Goal: Task Accomplishment & Management: Use online tool/utility

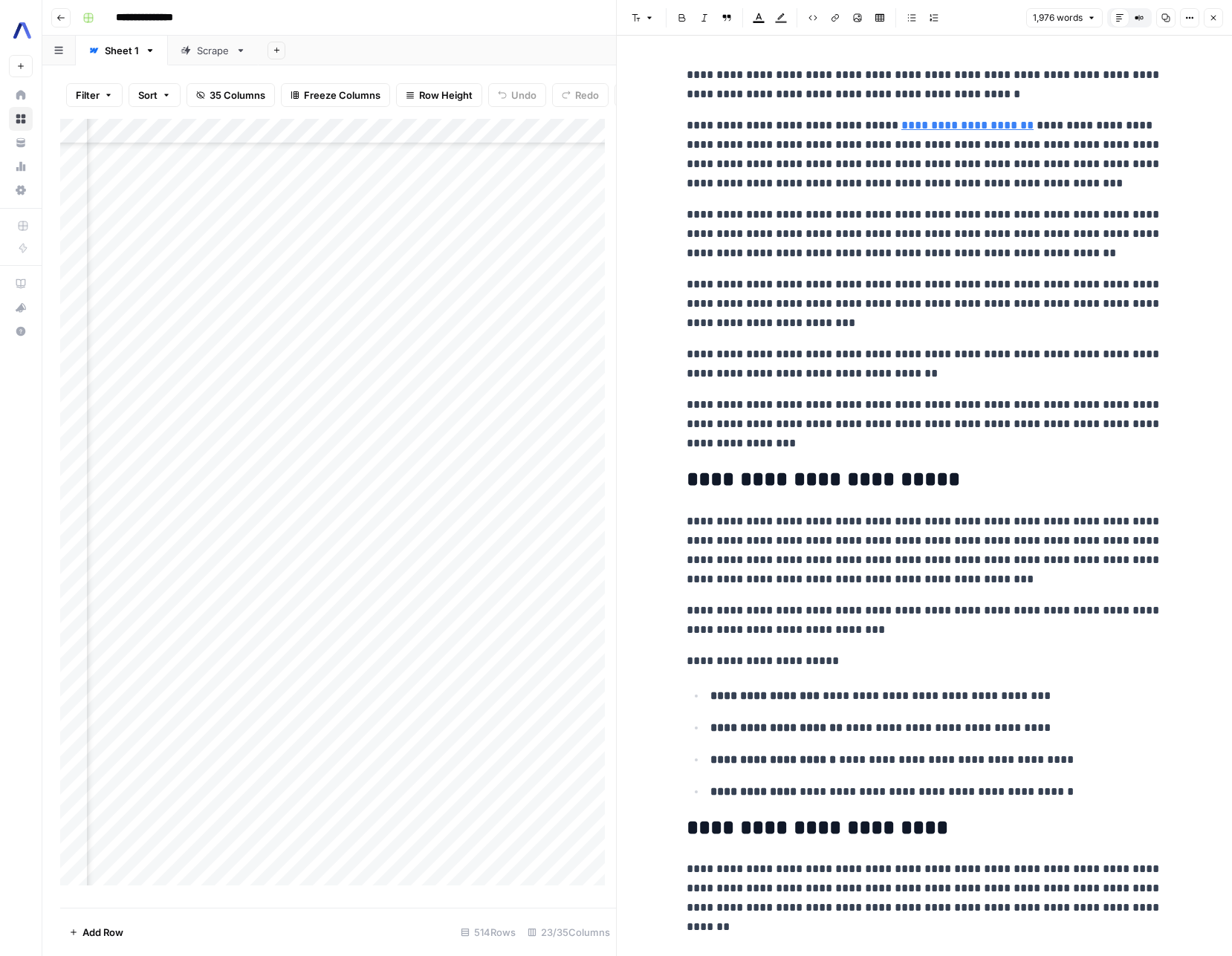
click at [1166, 19] on icon "button" at bounding box center [1166, 18] width 9 height 9
click at [1213, 15] on icon "button" at bounding box center [1213, 18] width 9 height 9
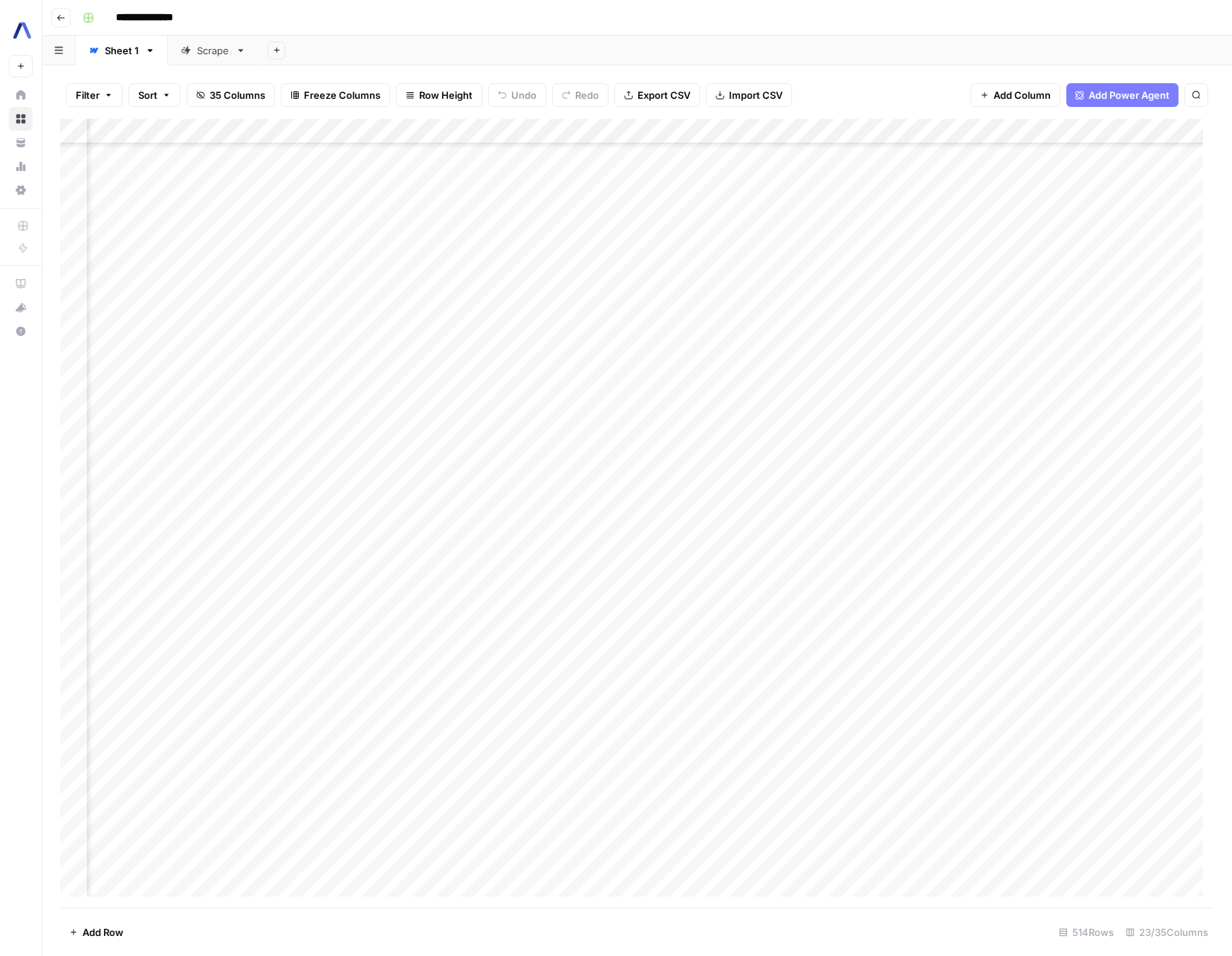
click at [587, 280] on div "Add Column" at bounding box center [637, 513] width 1154 height 789
click at [430, 162] on div "Add Column" at bounding box center [637, 513] width 1154 height 789
click at [1110, 173] on div "Add Column" at bounding box center [637, 513] width 1154 height 789
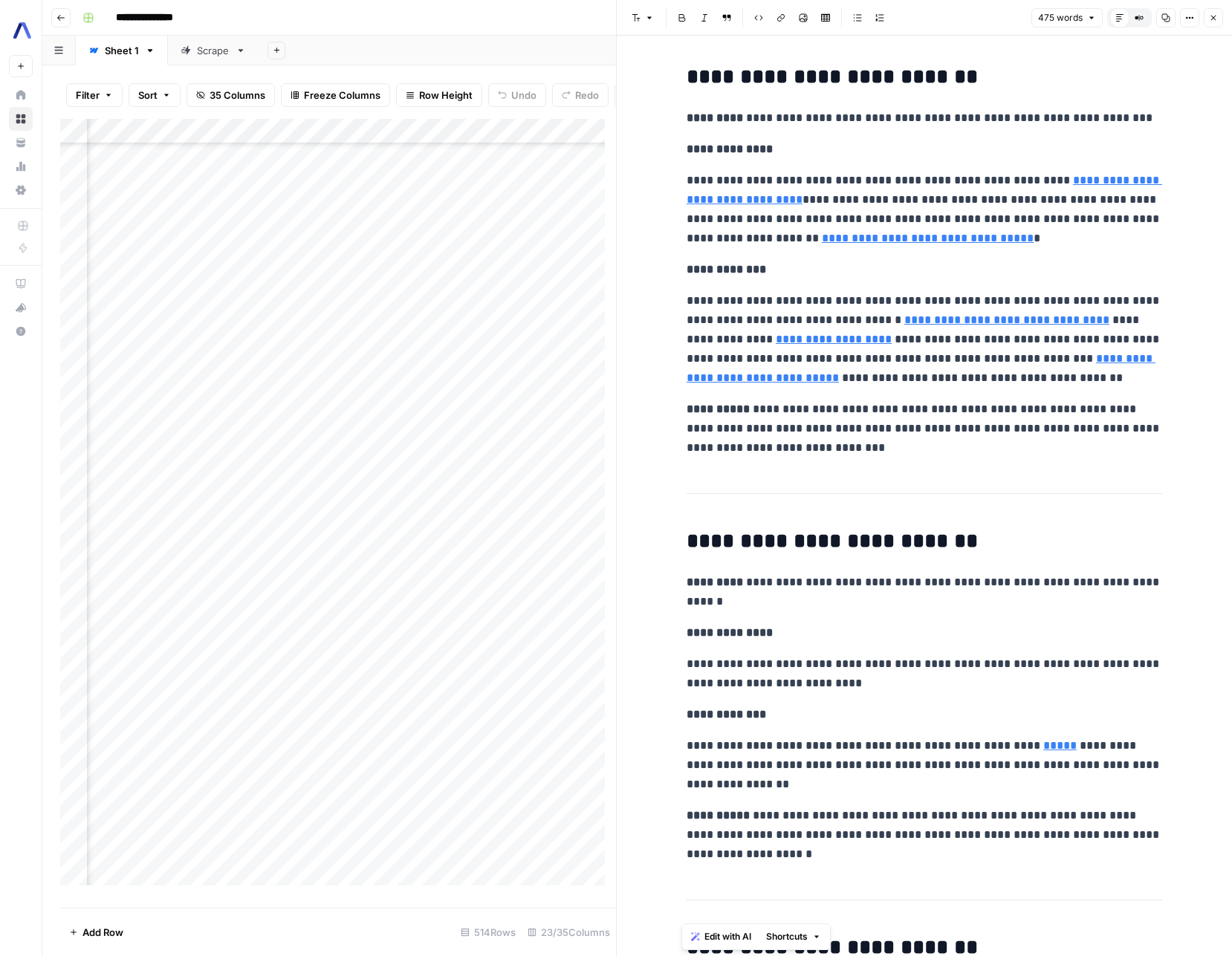
click at [1203, 12] on div "475 words Default Editor Compare Old vs New Content Copy Options Close" at bounding box center [1127, 18] width 192 height 19
click at [1209, 15] on icon "button" at bounding box center [1213, 18] width 9 height 9
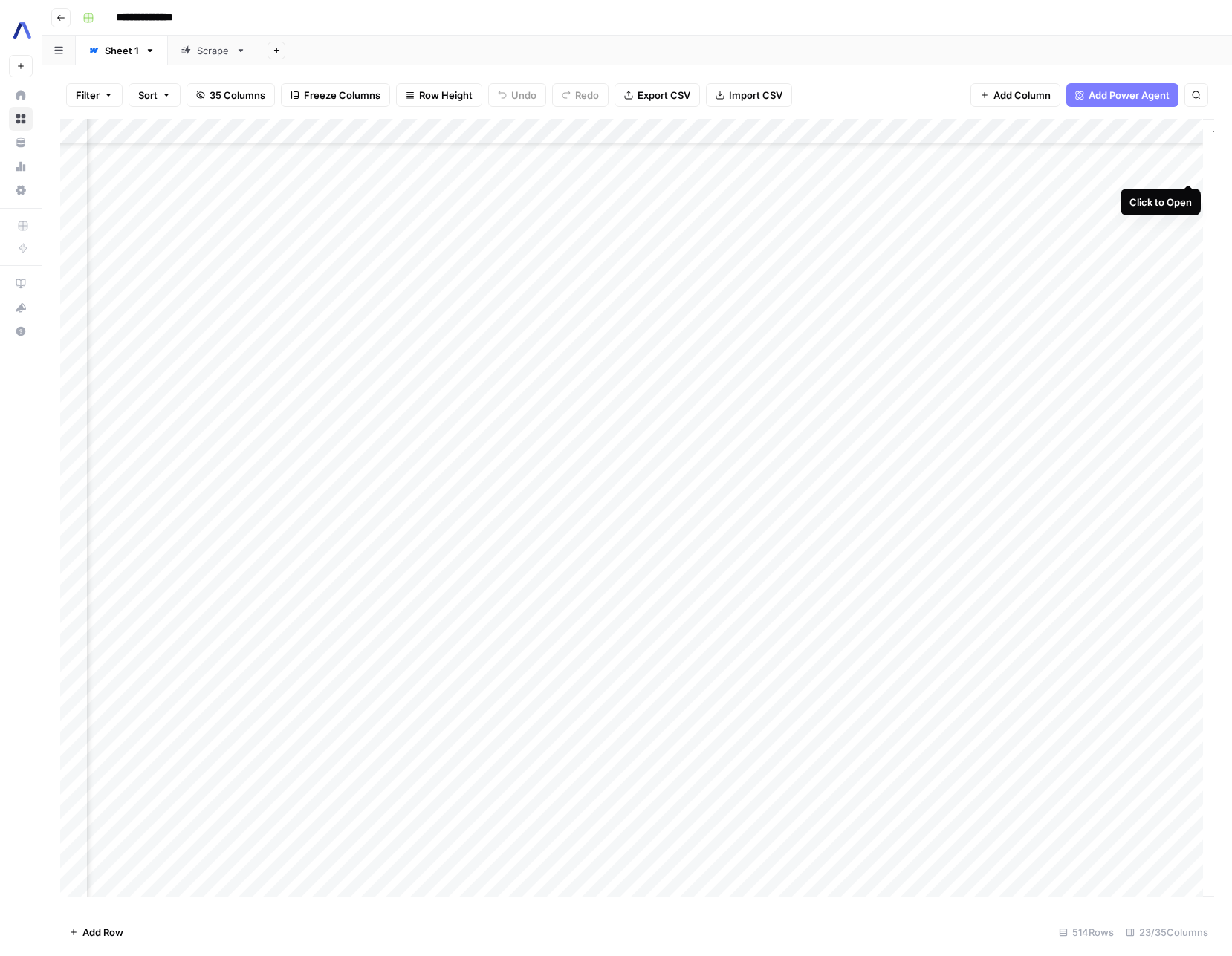
click at [1184, 165] on div "Add Column" at bounding box center [637, 513] width 1154 height 789
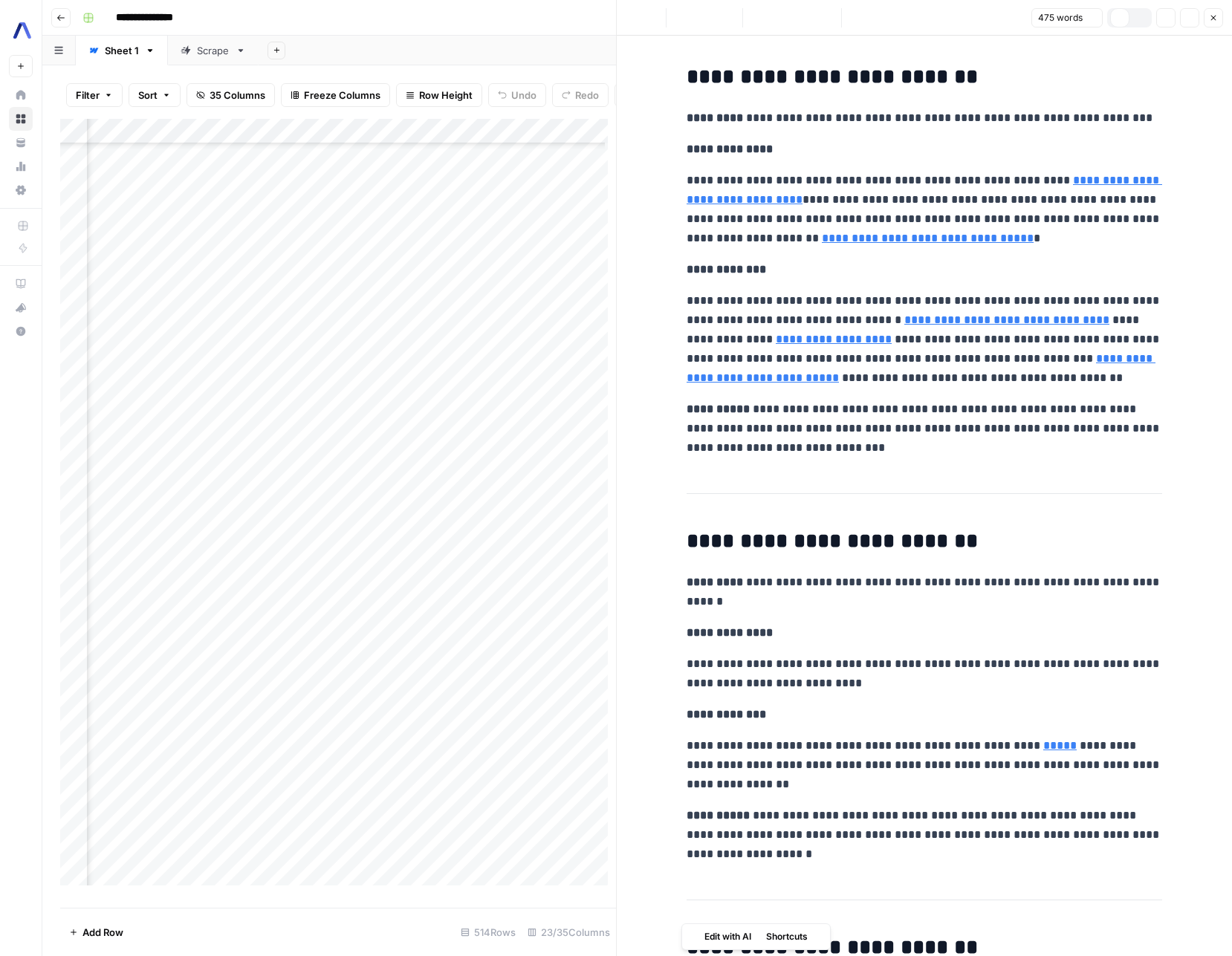
type input "https://www.assemblyai.com/blog/what-is-conversational-intelligence-ai/"
click at [732, 382] on link "**********" at bounding box center [921, 368] width 469 height 30
type input "https://www.assemblyai.com/blog/what-is-asr/"
click at [1119, 357] on link "**********" at bounding box center [921, 368] width 469 height 30
click at [1093, 358] on link "**********" at bounding box center [921, 368] width 469 height 30
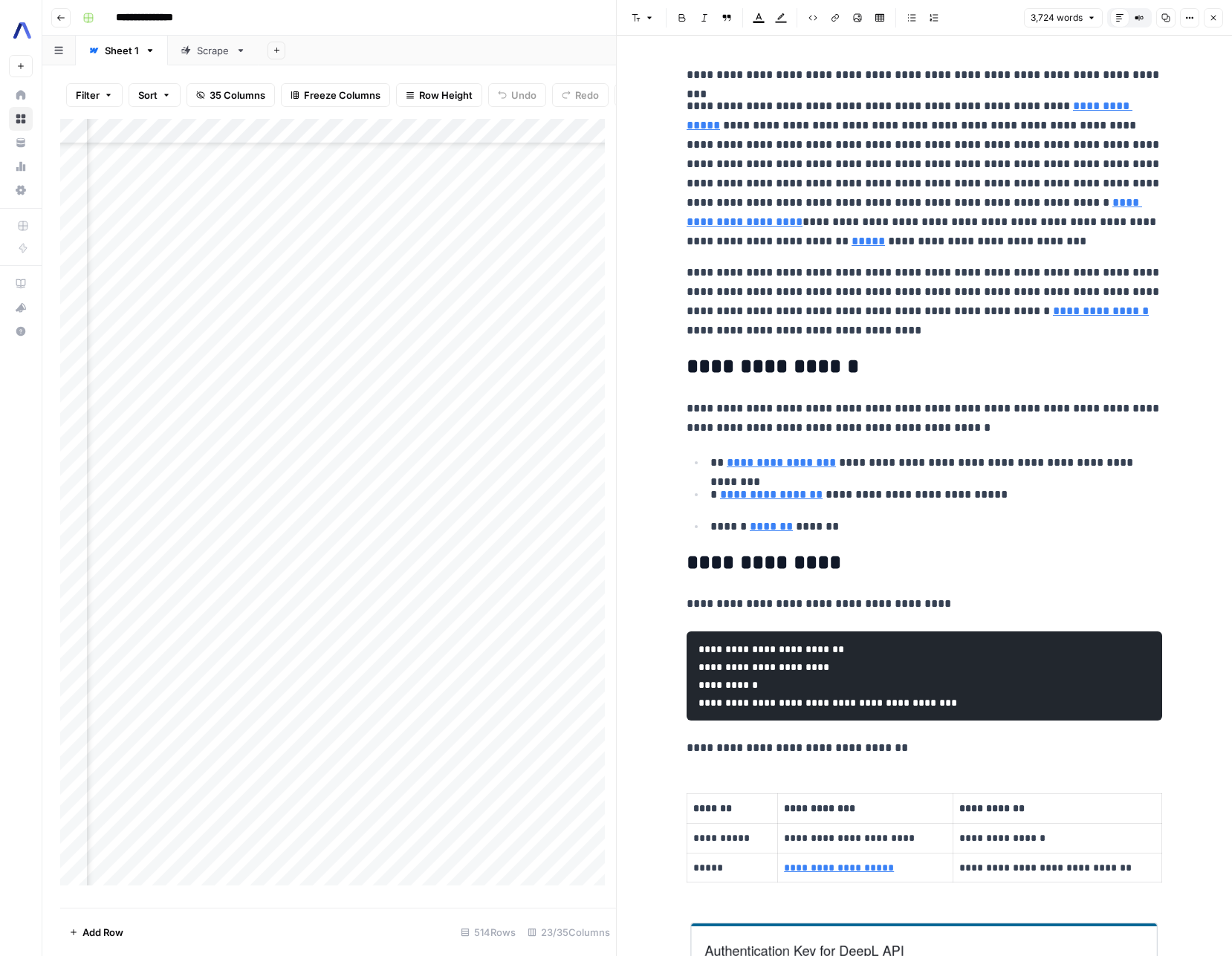
click at [216, 178] on div "Add Column" at bounding box center [338, 508] width 556 height 778
click at [1173, 21] on button "Copy" at bounding box center [1166, 18] width 19 height 19
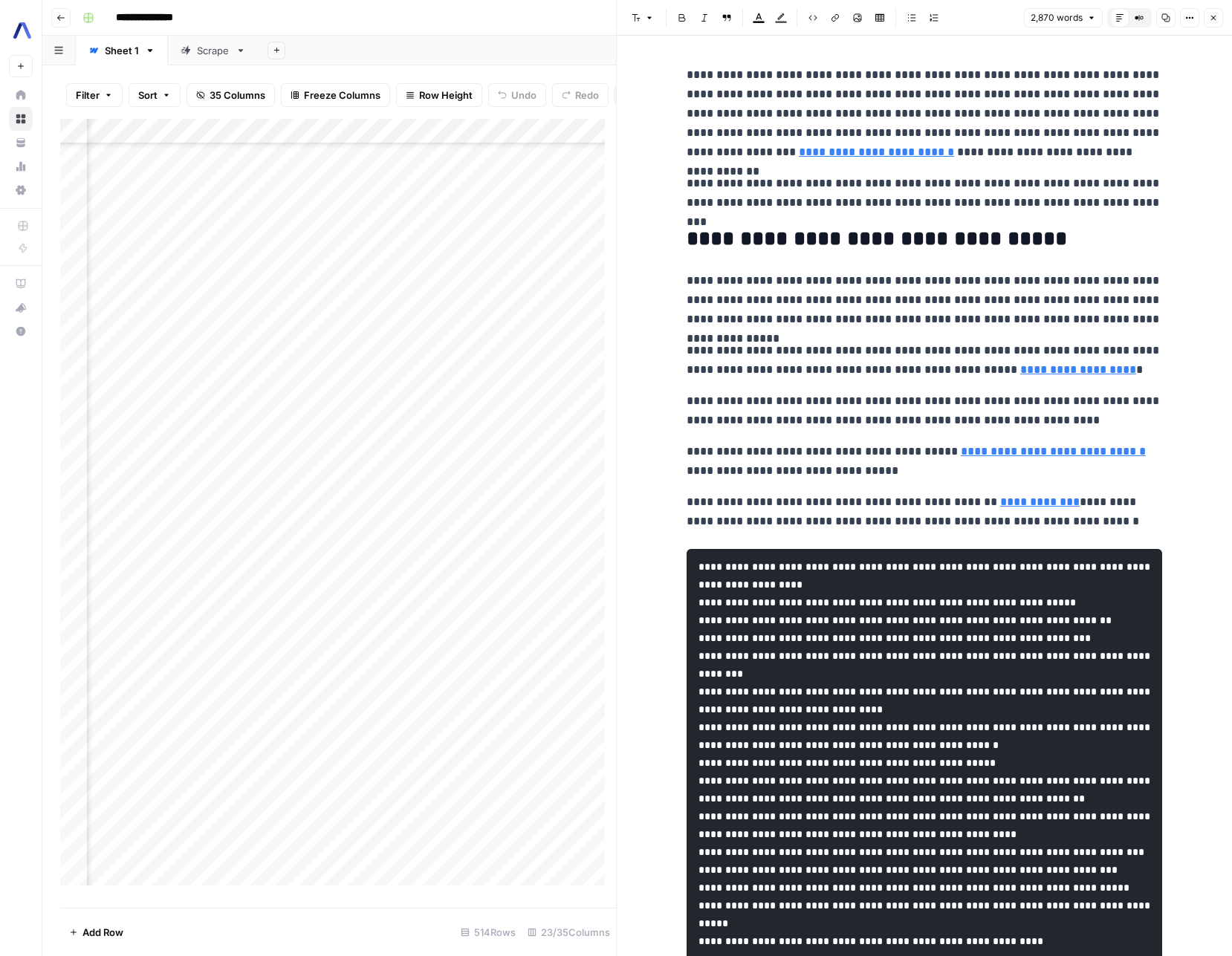
click at [1023, 249] on h2 "**********" at bounding box center [924, 239] width 476 height 24
click at [1166, 24] on button "Copy" at bounding box center [1166, 18] width 19 height 19
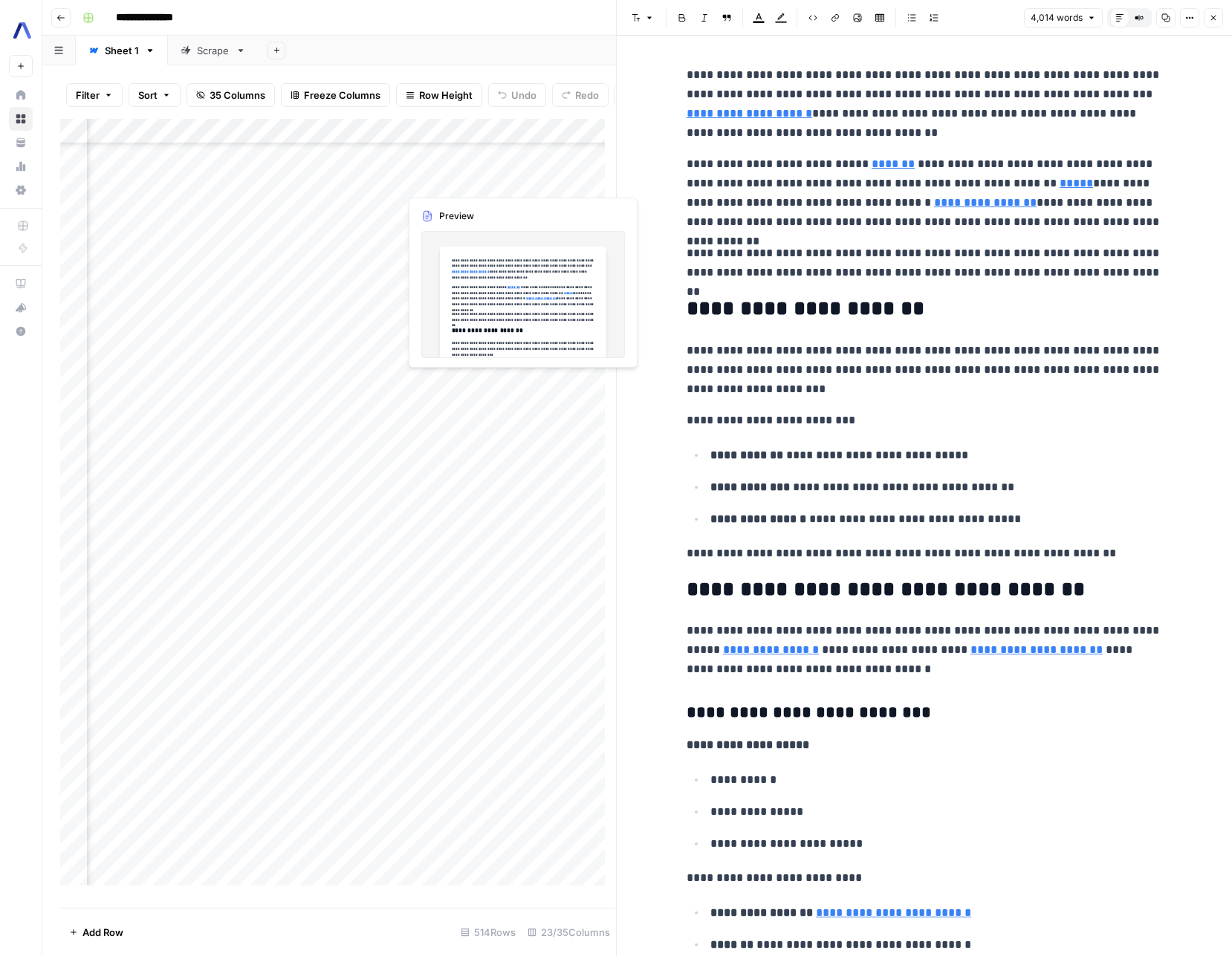
click at [364, 186] on div "Add Column" at bounding box center [338, 508] width 556 height 778
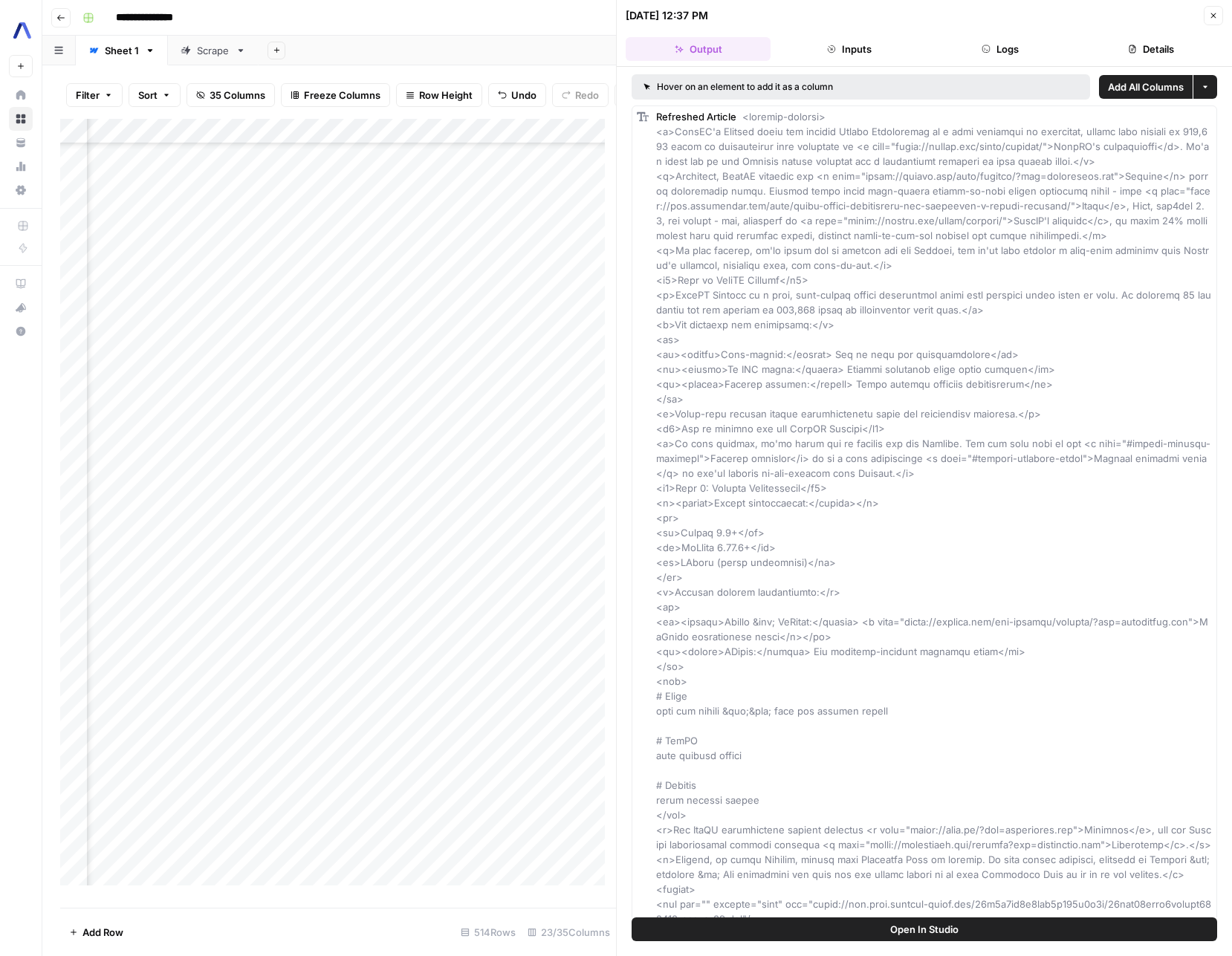
scroll to position [3726, 216]
click at [435, 180] on div "Add Column" at bounding box center [338, 508] width 556 height 778
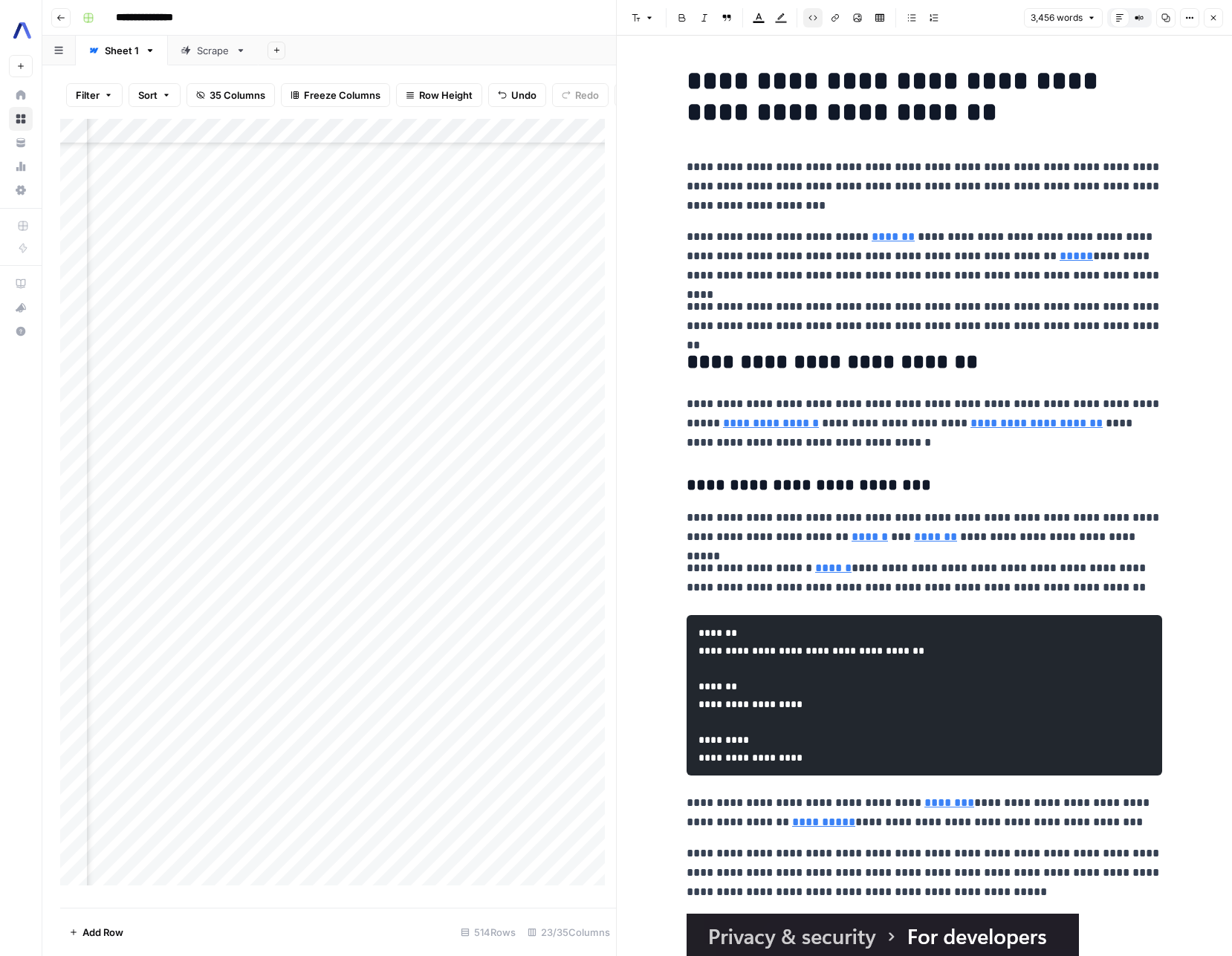
click at [830, 100] on h1 "**********" at bounding box center [924, 96] width 476 height 63
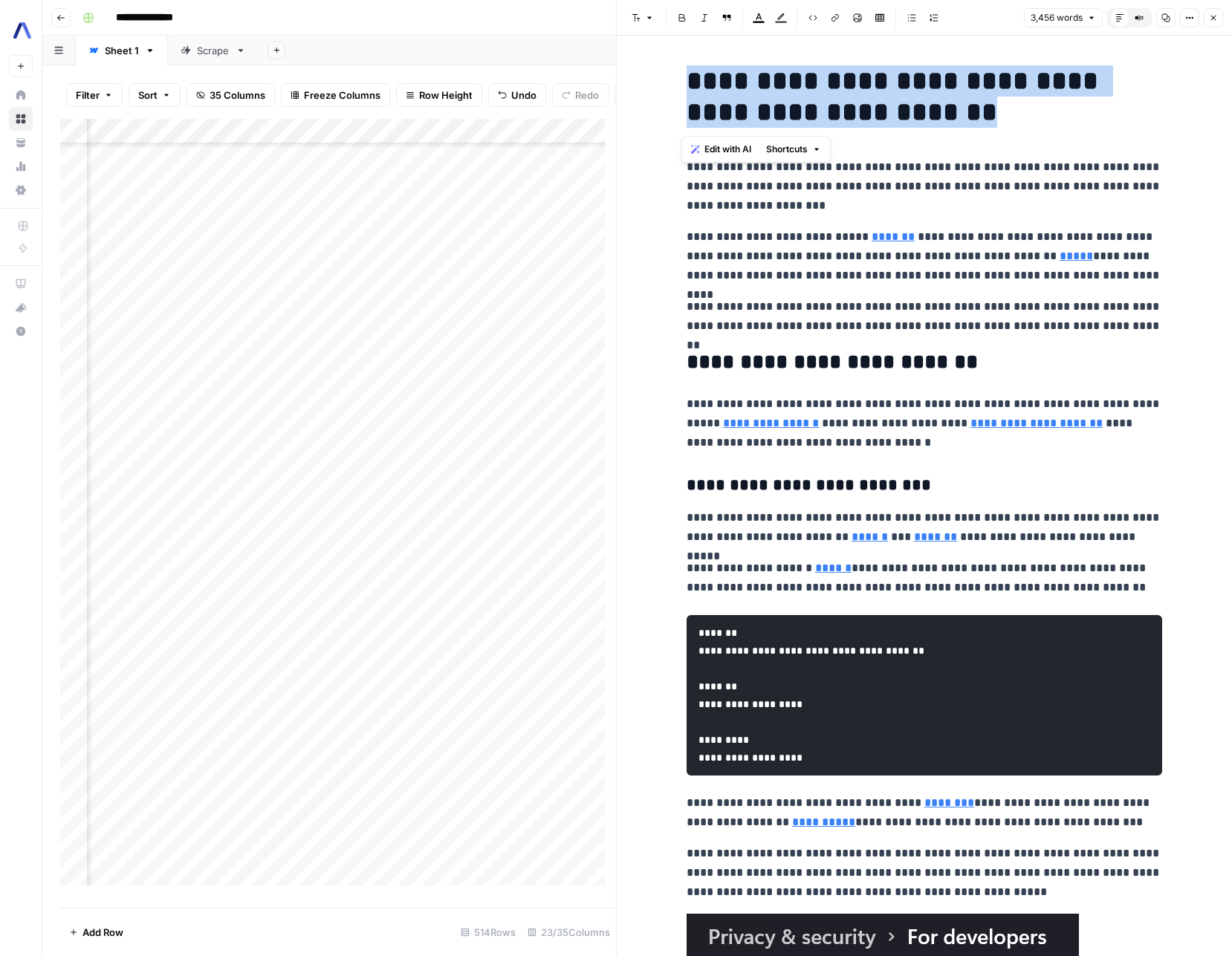
click at [830, 100] on h1 "**********" at bounding box center [924, 96] width 476 height 63
click at [498, 176] on div "Add Column" at bounding box center [338, 508] width 556 height 778
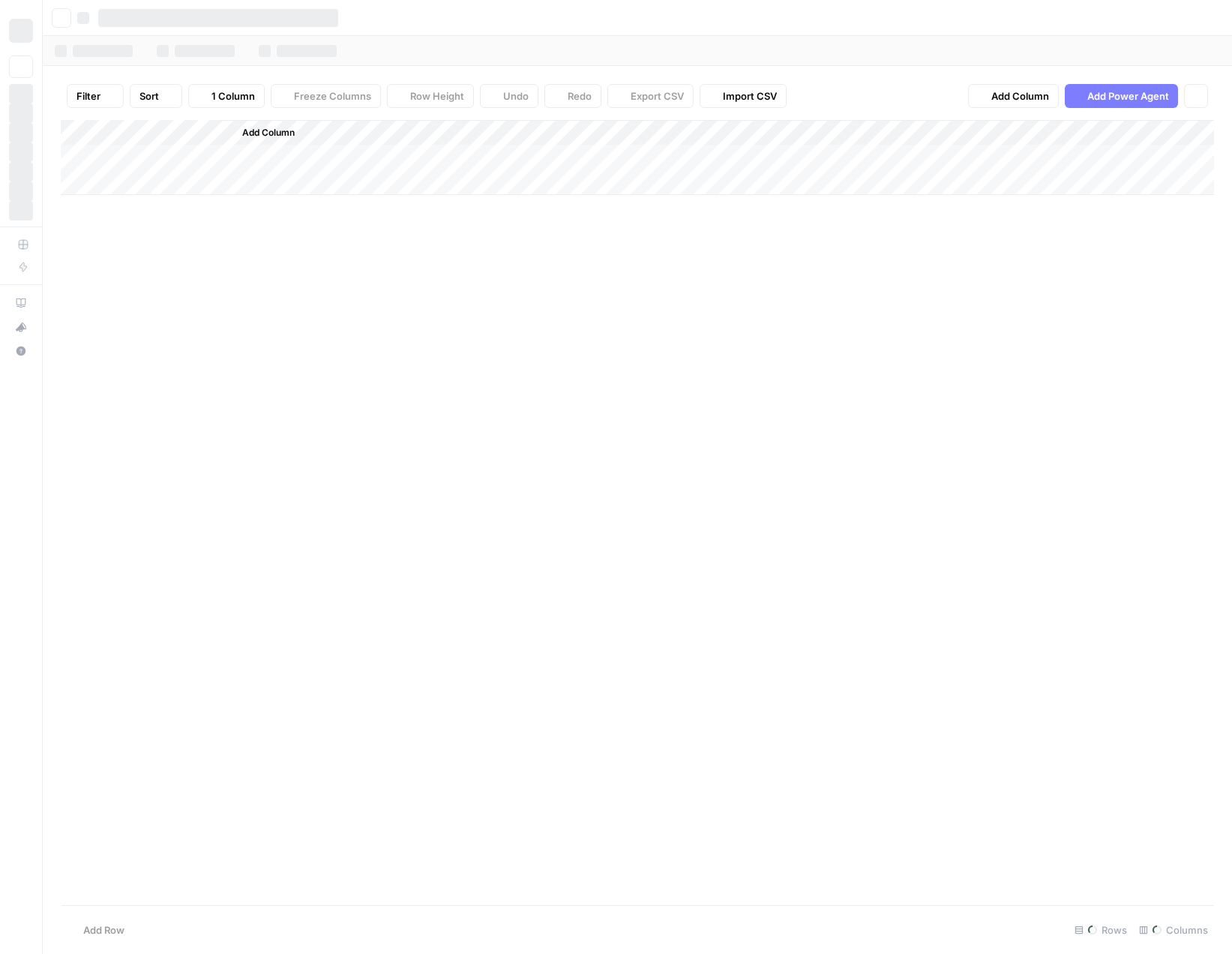
scroll to position [3760, 1368]
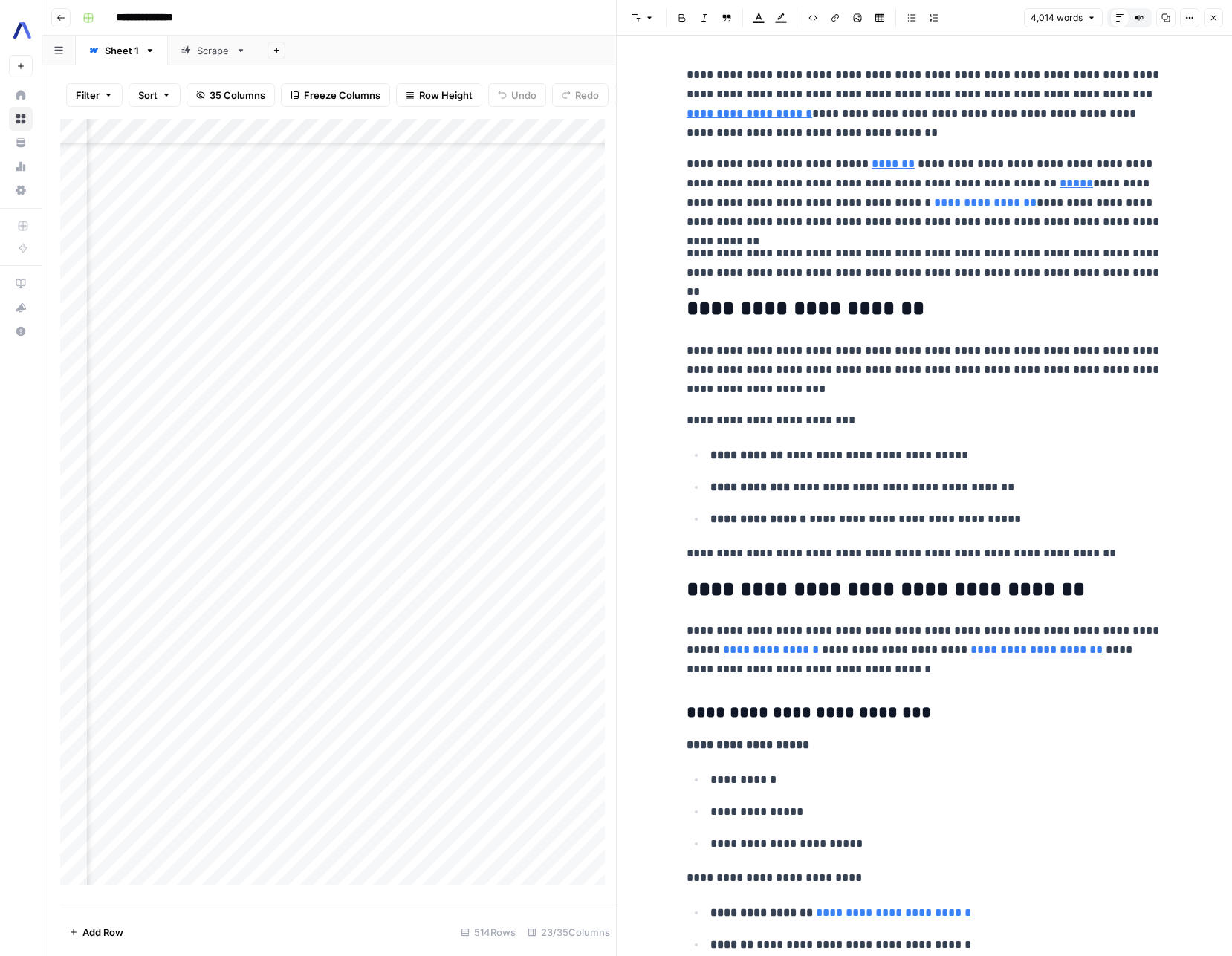
click at [1167, 20] on icon "button" at bounding box center [1166, 18] width 9 height 9
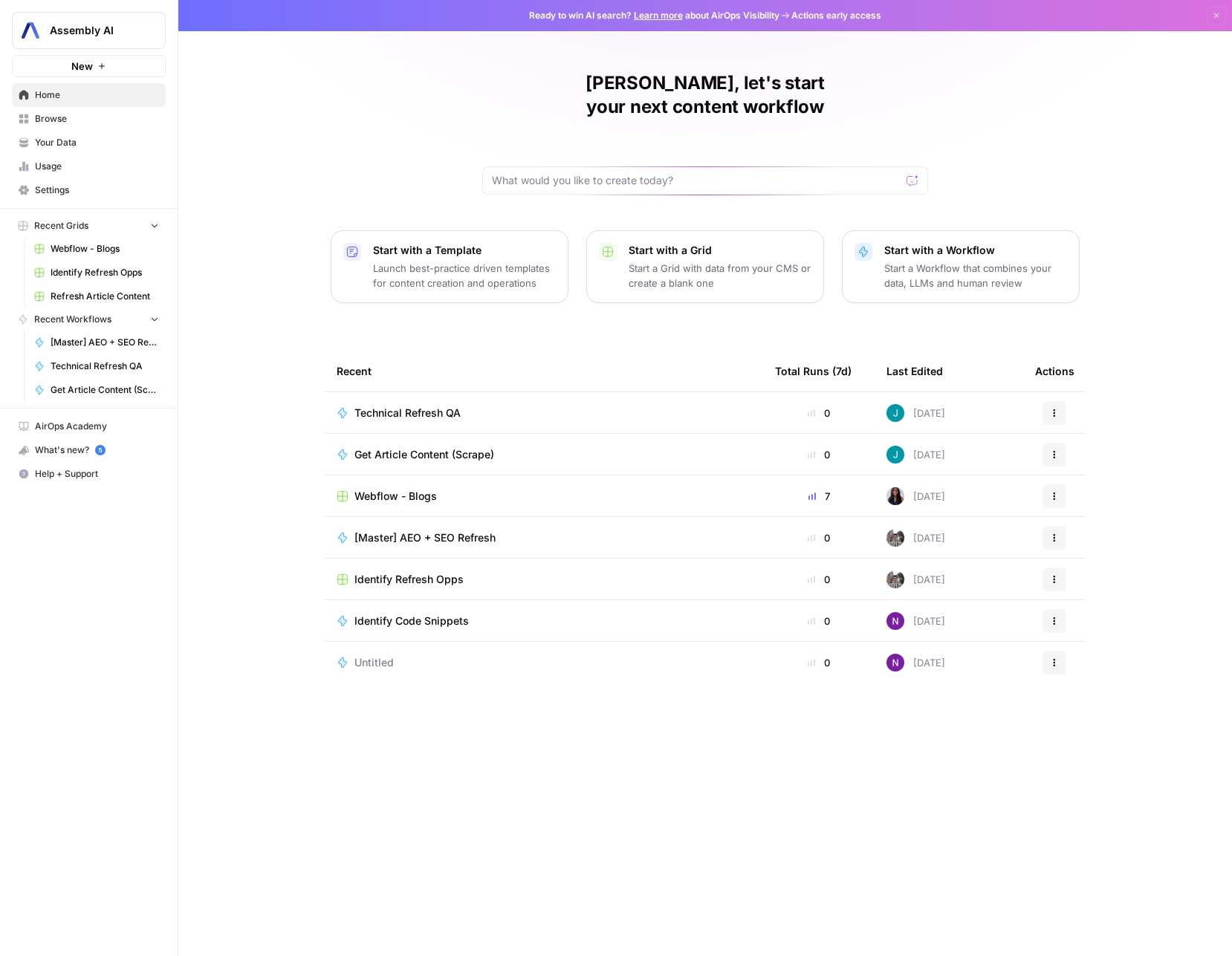
click at [418, 489] on span "Webflow - Blogs" at bounding box center [395, 496] width 82 height 15
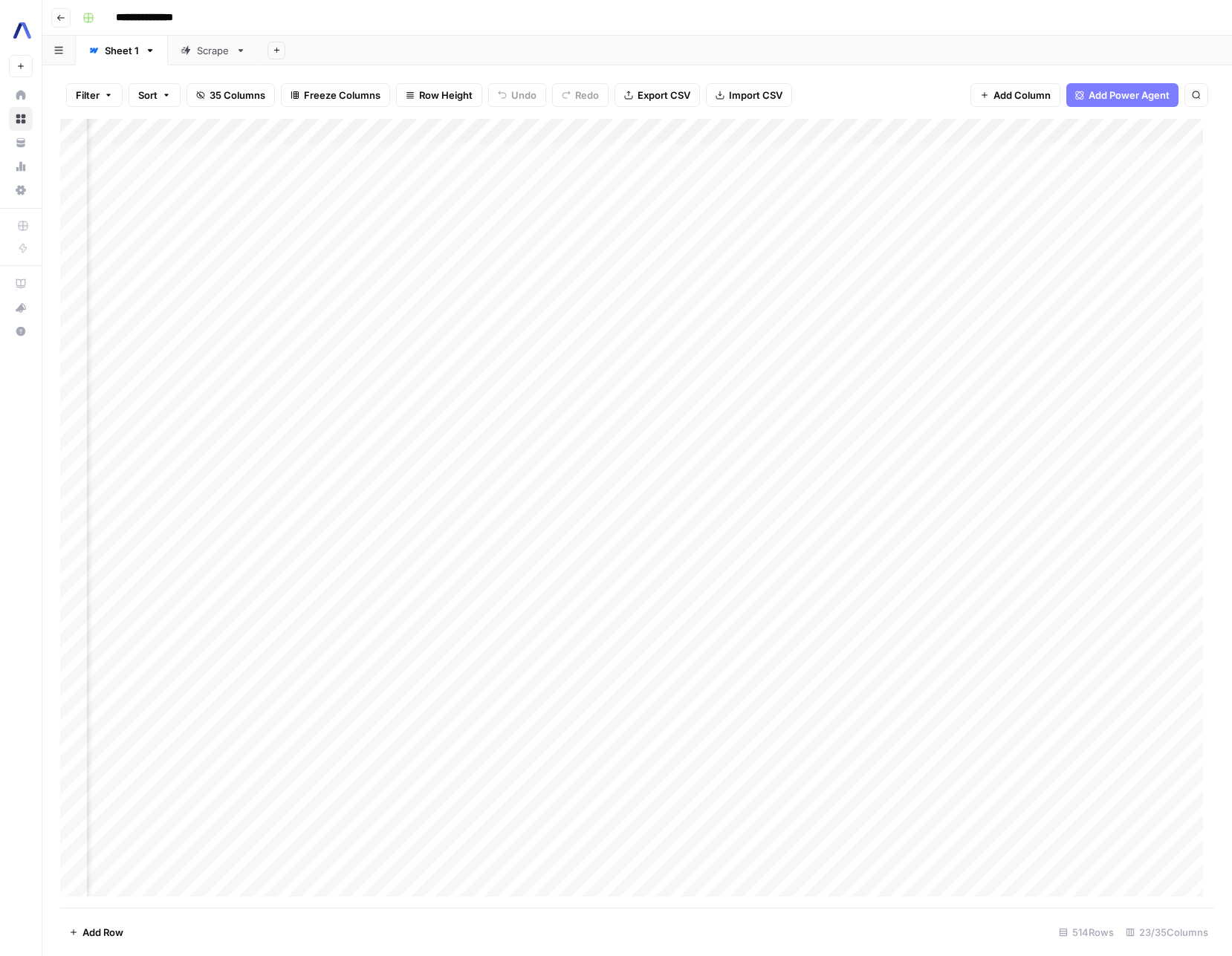
scroll to position [0, 966]
click at [761, 133] on div "Add Column" at bounding box center [637, 513] width 1154 height 789
click at [746, 267] on link "Edit Workflow" at bounding box center [746, 278] width 165 height 21
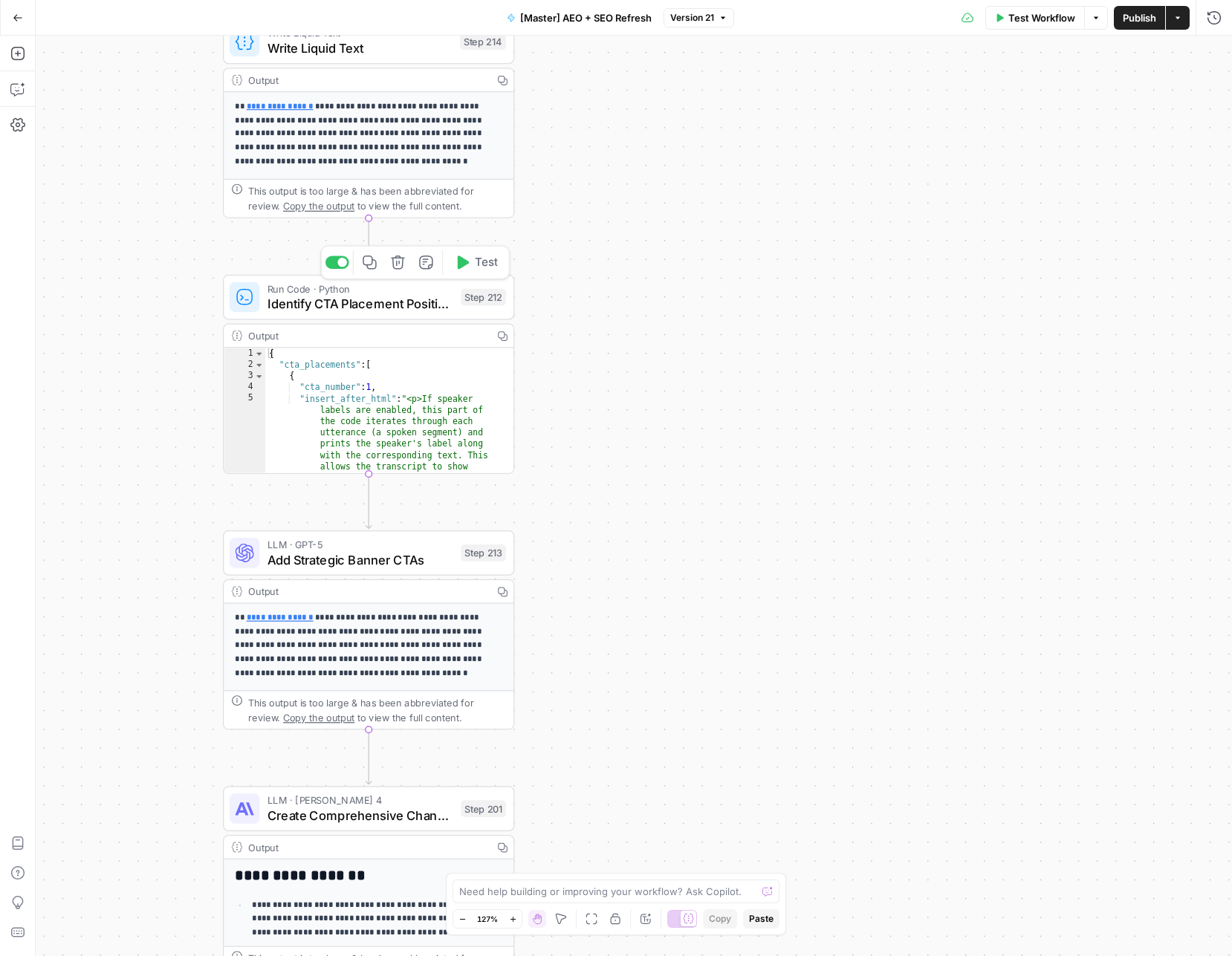
click at [407, 304] on span "Identify CTA Placement Positions" at bounding box center [360, 303] width 187 height 19
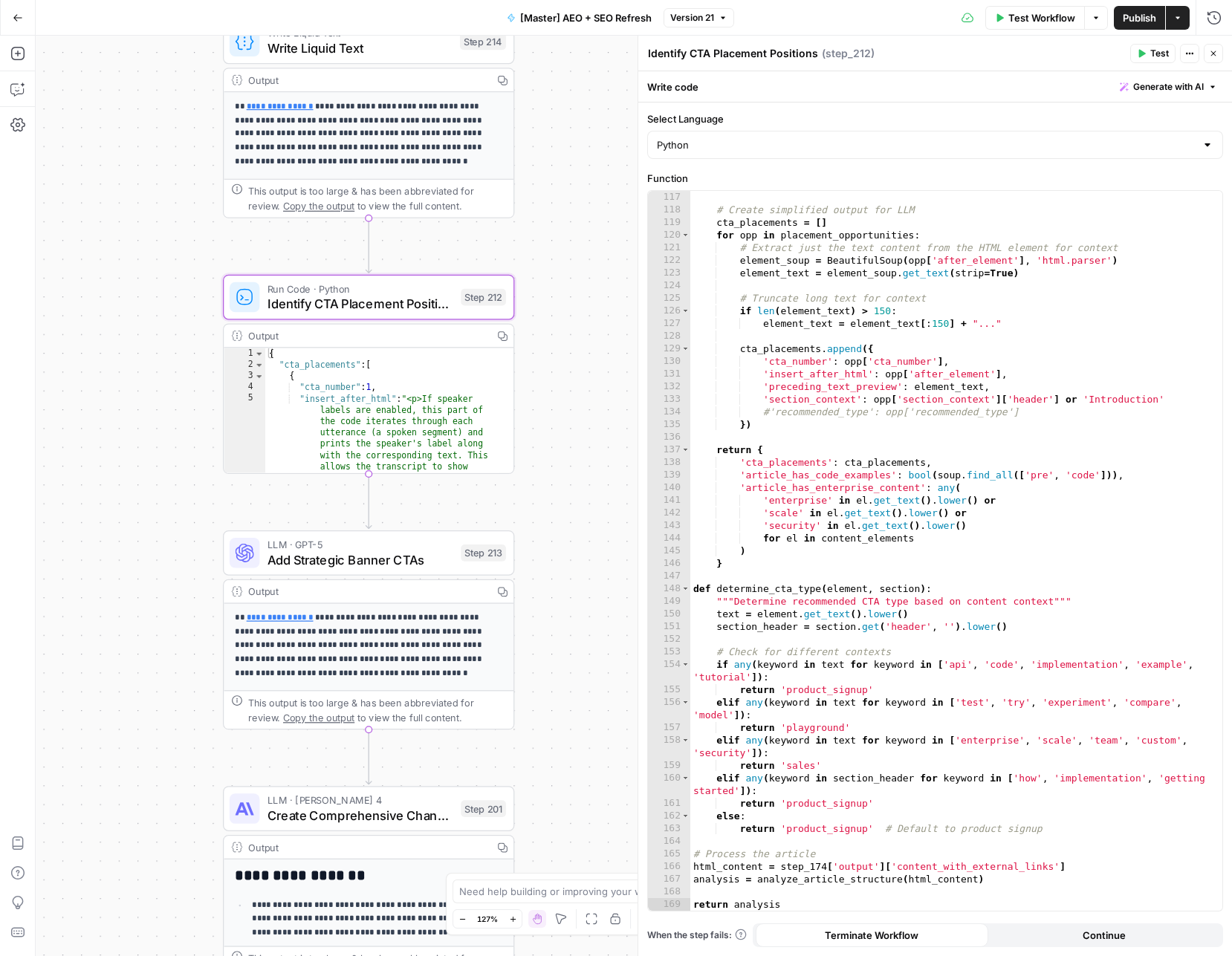
scroll to position [77, 0]
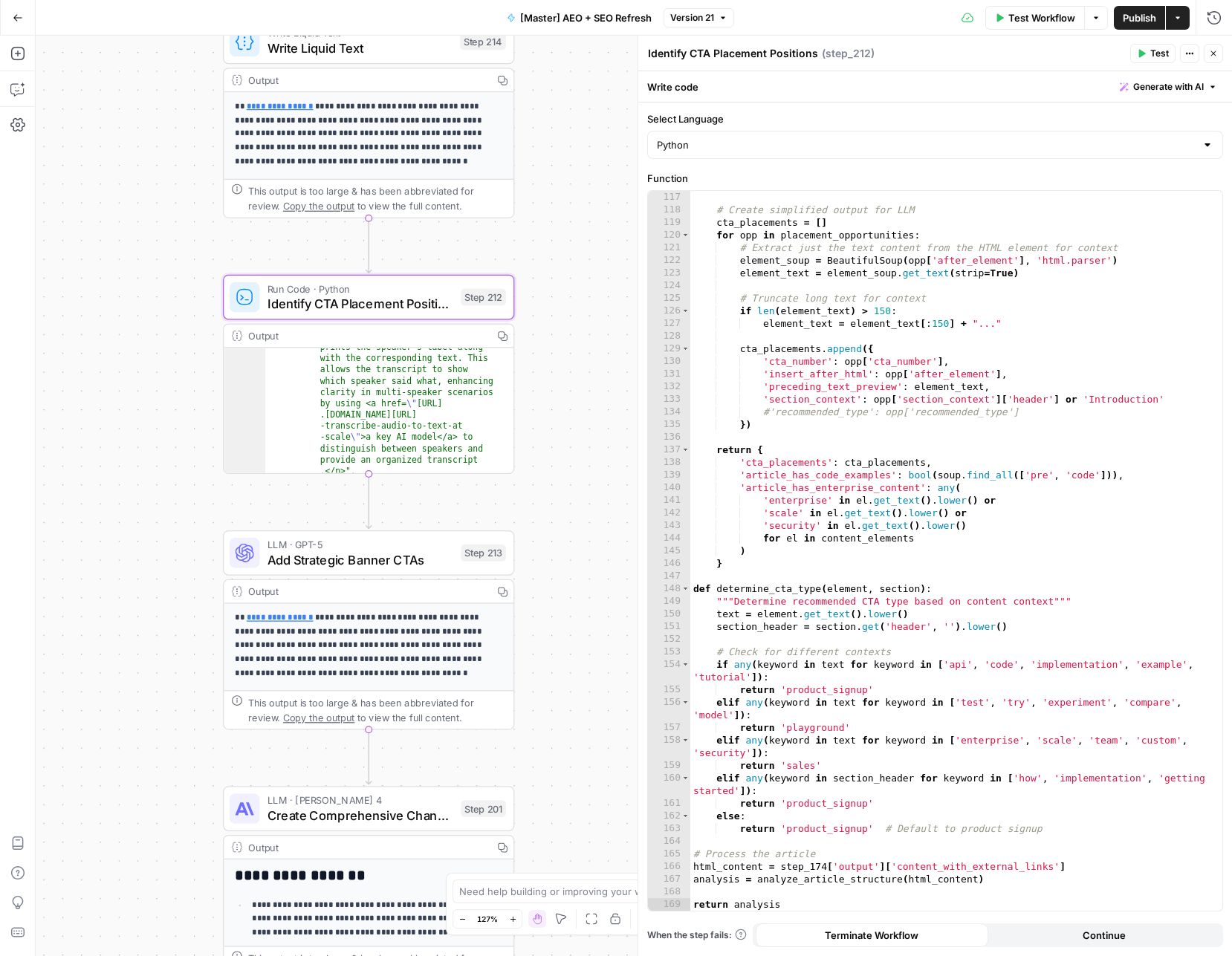
click at [575, 614] on div "true false false true false true Workflow Set Inputs Inputs LLM · GPT-4.1 Class…" at bounding box center [633, 495] width 1197 height 921
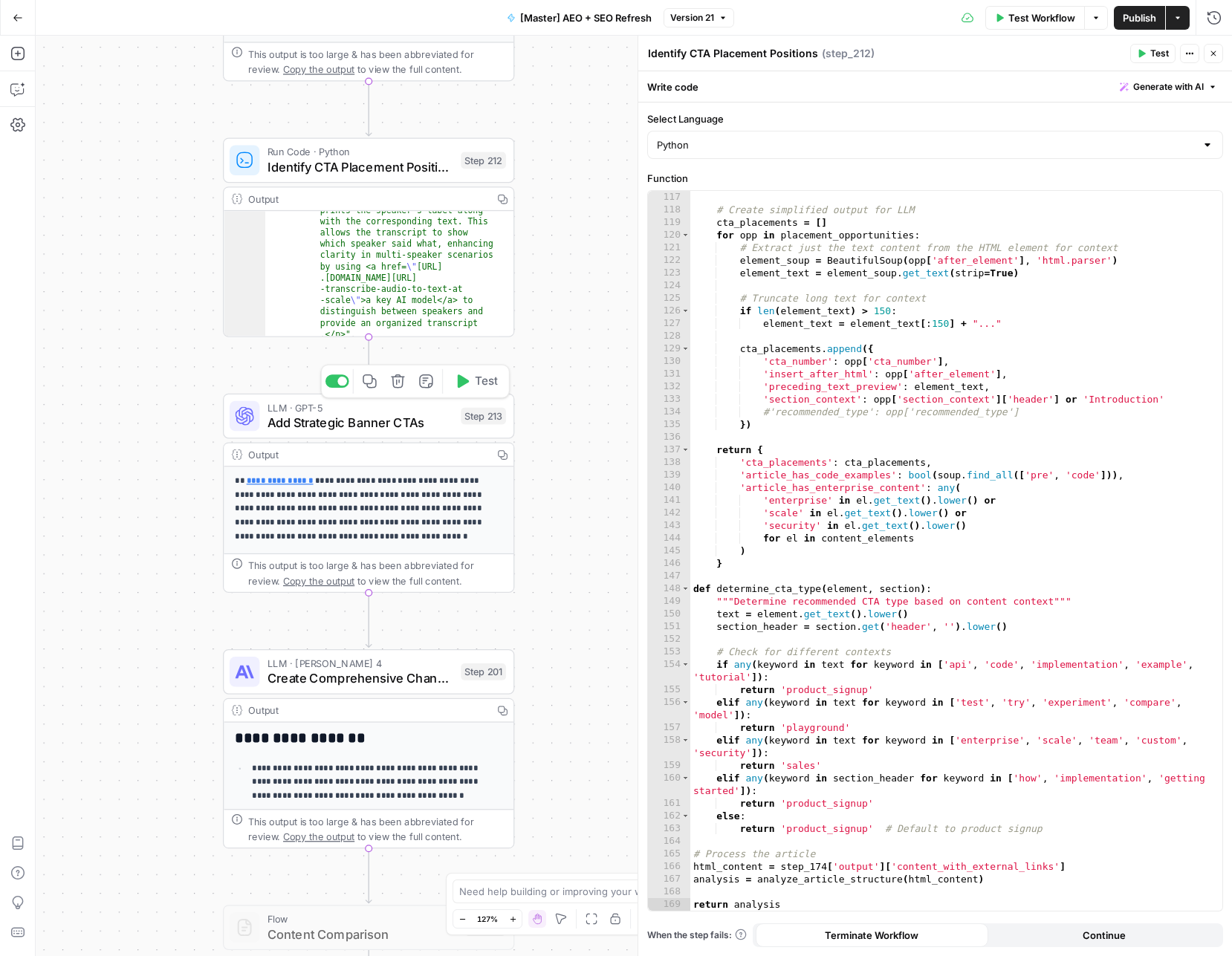
click at [314, 416] on span "Add Strategic Banner CTAs" at bounding box center [360, 422] width 187 height 19
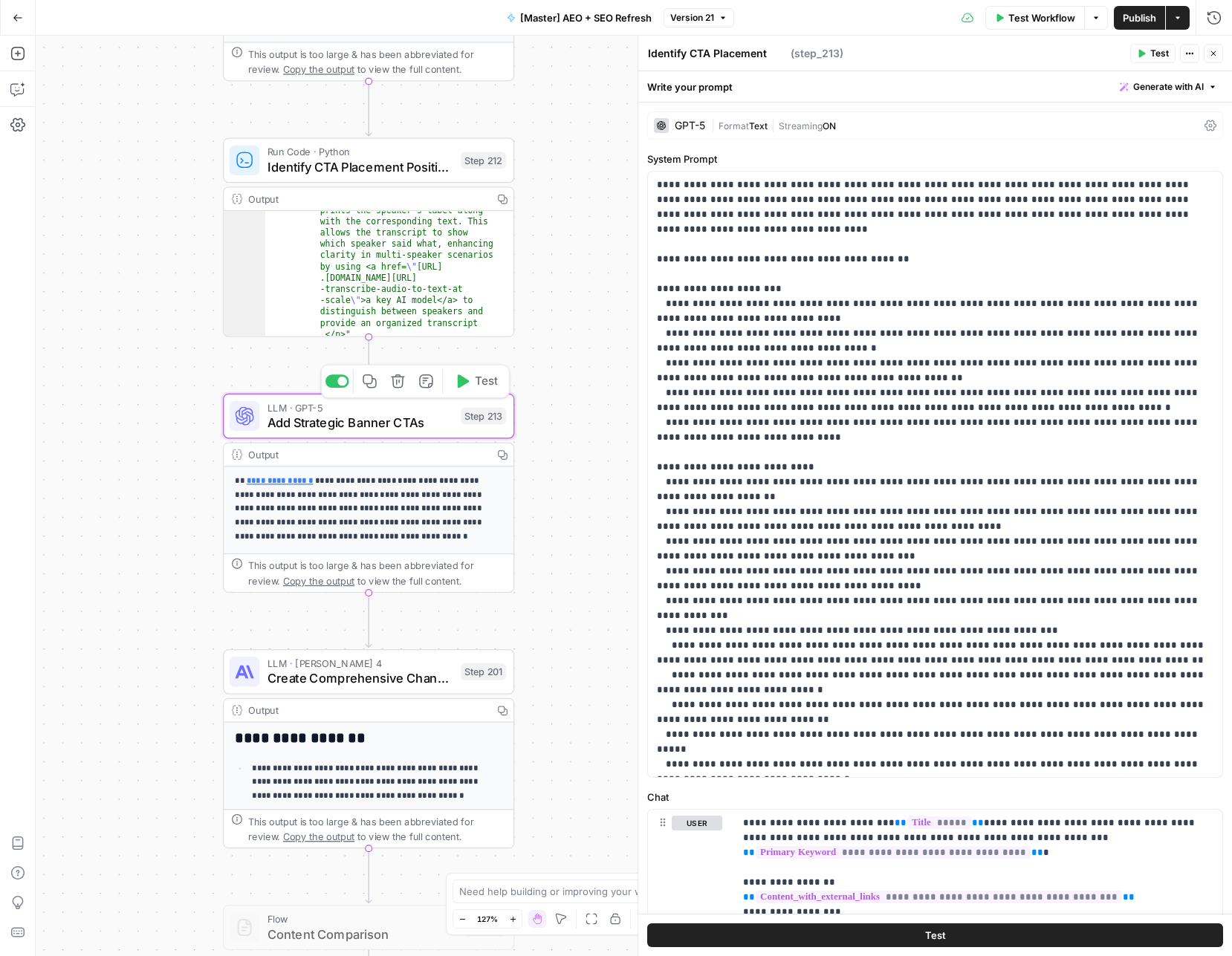
type textarea "Add Strategic Banner CTAs"
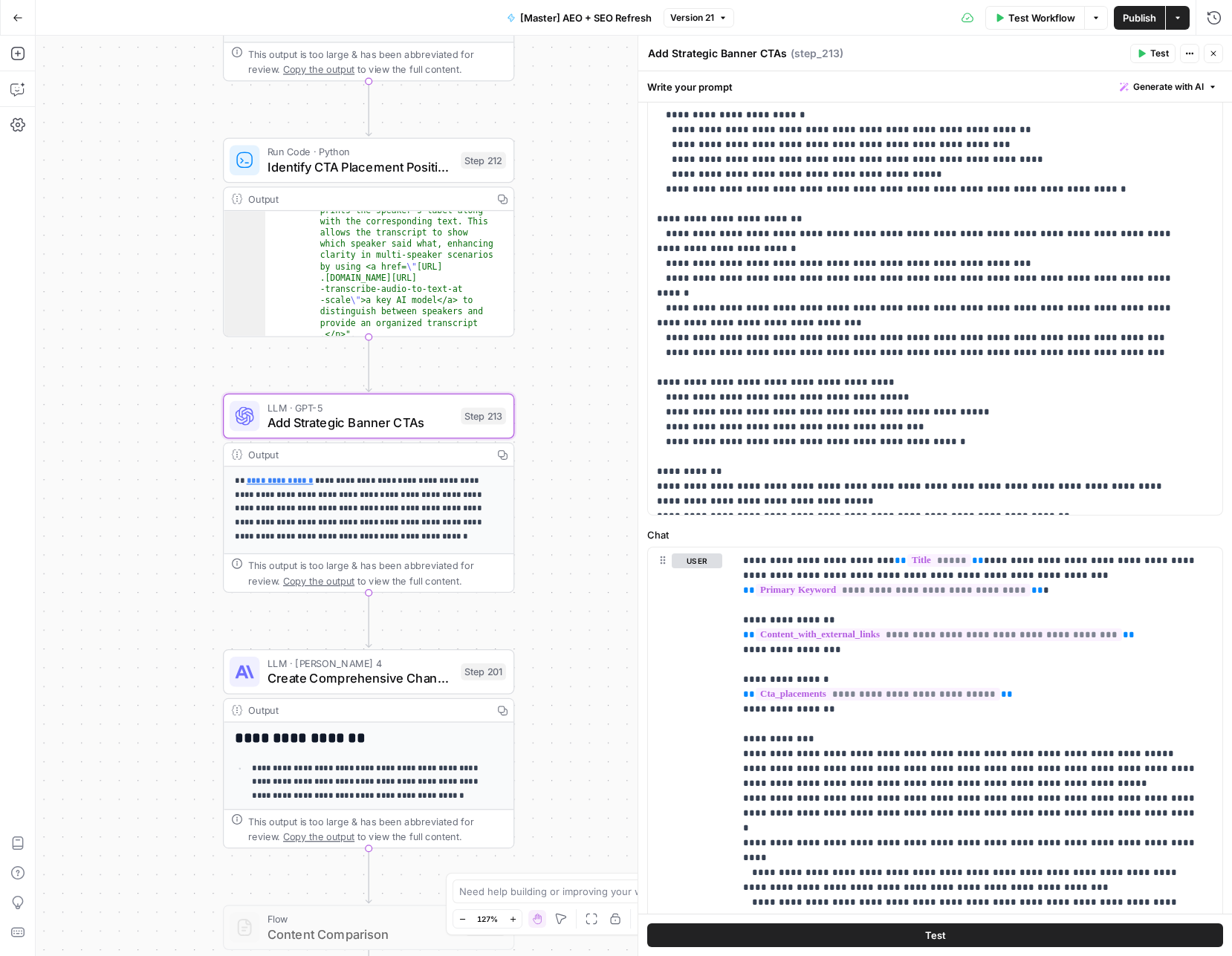
scroll to position [402, 0]
